Goal: Task Accomplishment & Management: Manage account settings

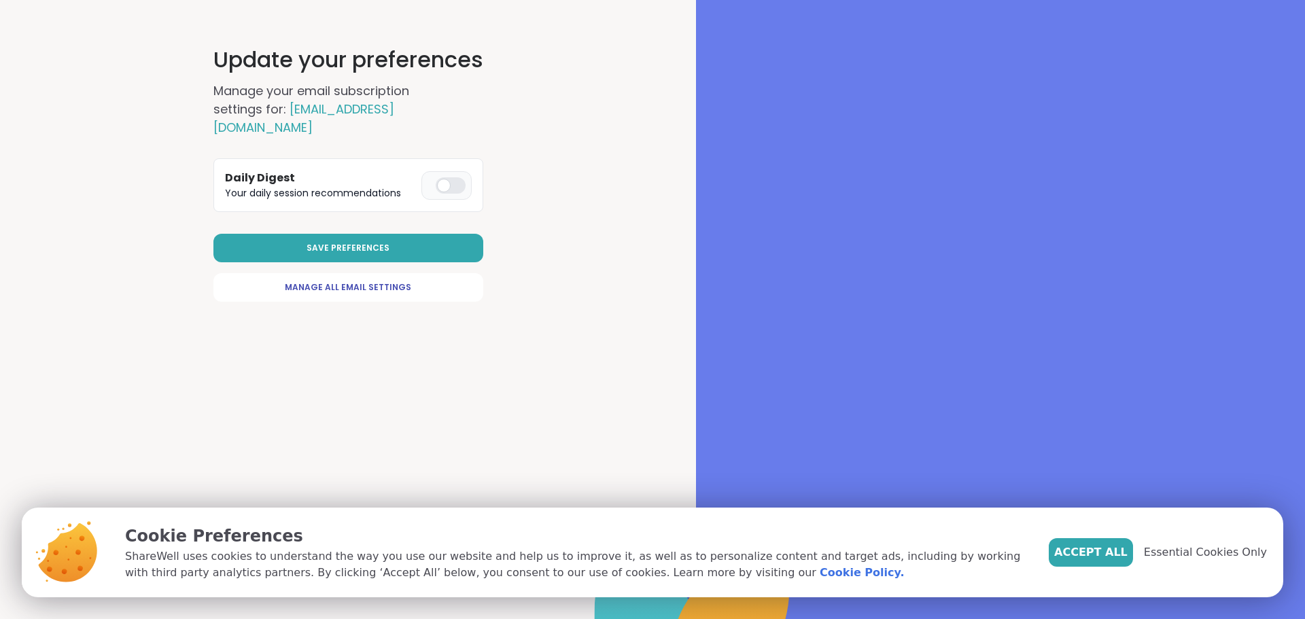
click at [449, 185] on div at bounding box center [451, 185] width 30 height 16
click at [401, 287] on span "Manage All Email Settings" at bounding box center [348, 287] width 126 height 12
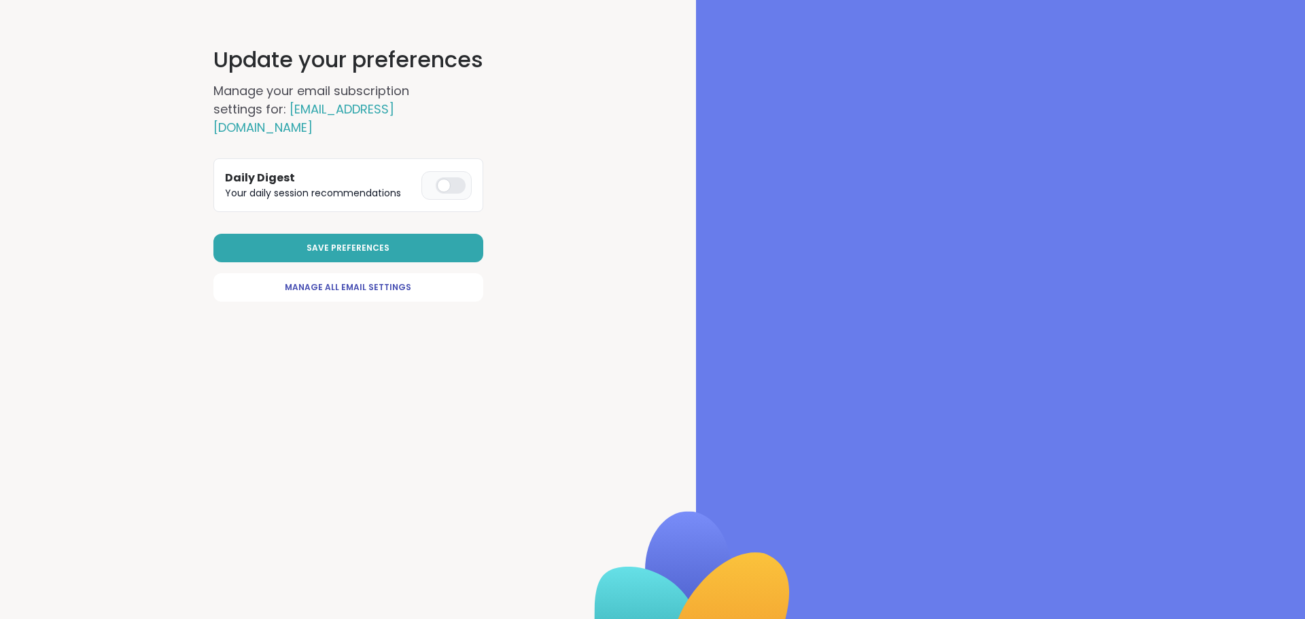
click at [455, 192] on div at bounding box center [451, 185] width 30 height 16
click at [379, 254] on button "Save Preferences" at bounding box center [348, 248] width 270 height 29
